Goal: Find specific fact: Find contact information

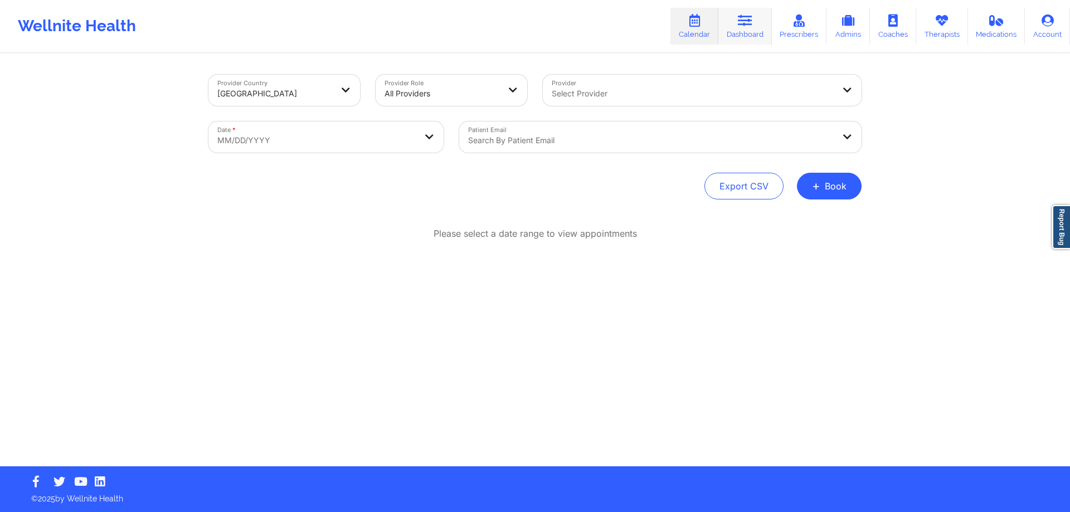
click at [760, 27] on link "Dashboard" at bounding box center [746, 26] width 54 height 37
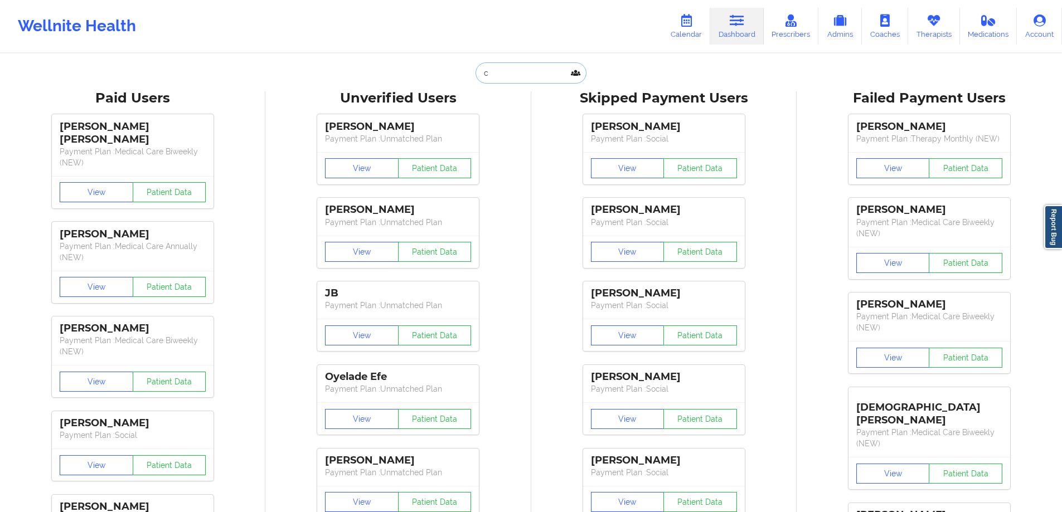
click at [560, 72] on input "c" at bounding box center [531, 72] width 110 height 21
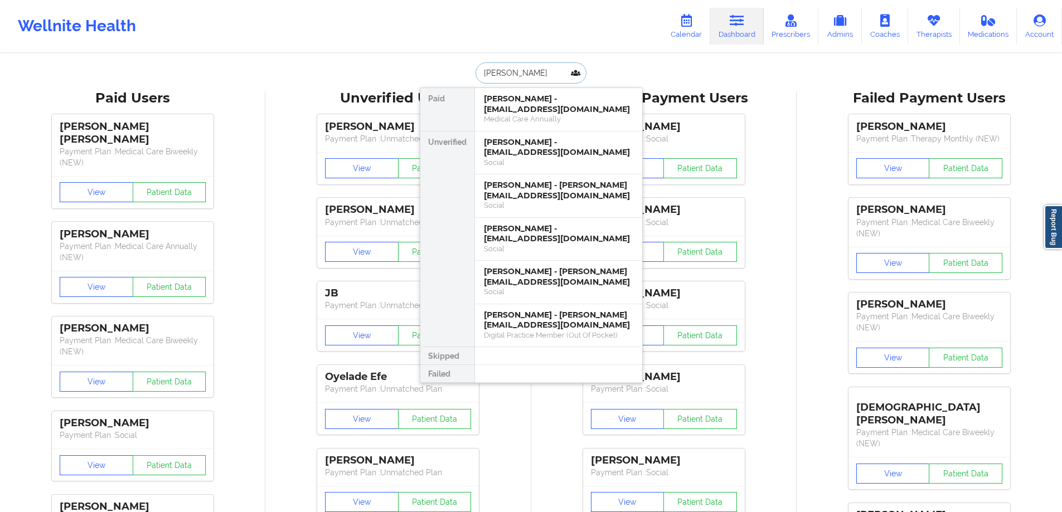
type input "[PERSON_NAME]"
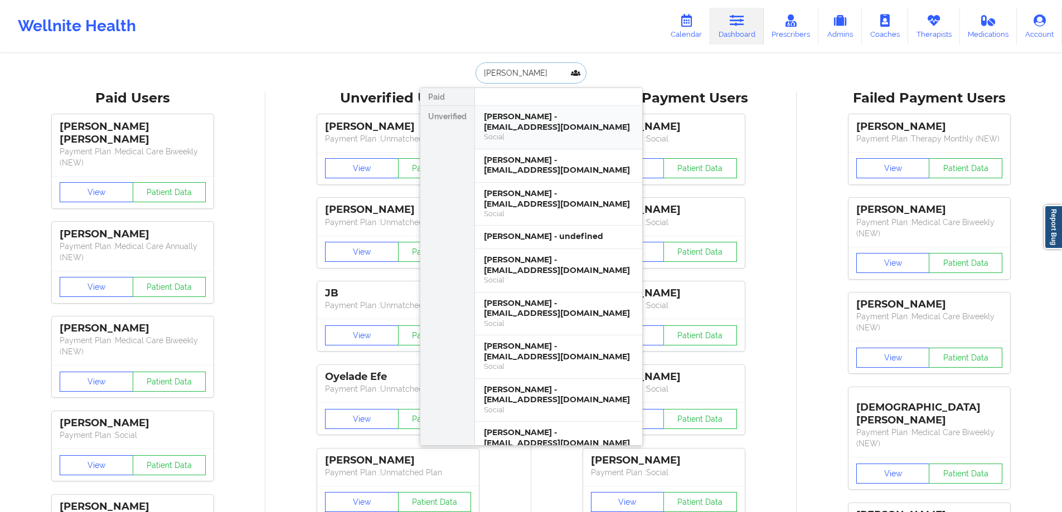
click at [551, 114] on div "[PERSON_NAME] - [EMAIL_ADDRESS][DOMAIN_NAME]" at bounding box center [558, 122] width 149 height 21
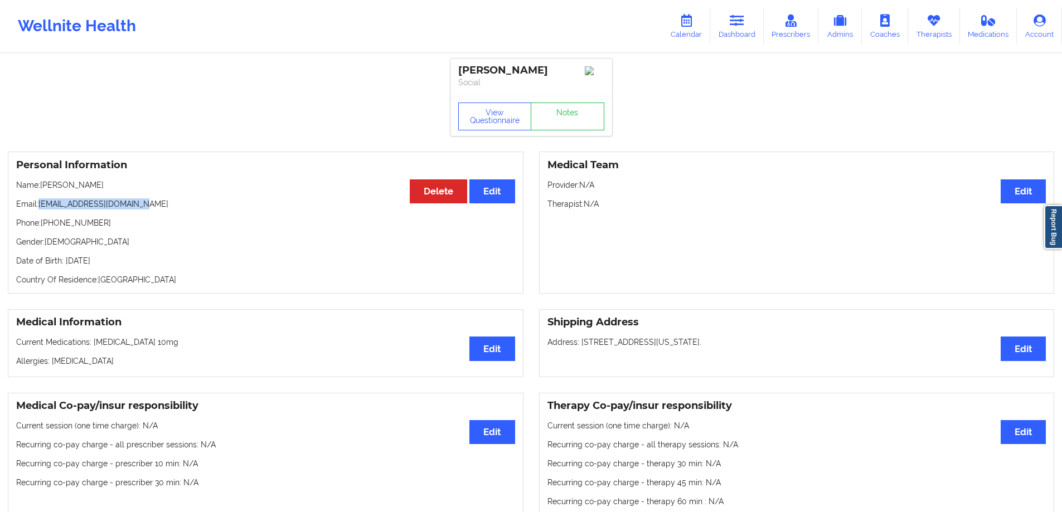
drag, startPoint x: 122, startPoint y: 206, endPoint x: 40, endPoint y: 205, distance: 82.5
click at [40, 205] on p "Email: [EMAIL_ADDRESS][DOMAIN_NAME]" at bounding box center [265, 203] width 499 height 11
copy p "[EMAIL_ADDRESS][DOMAIN_NAME]"
